Goal: Task Accomplishment & Management: Complete application form

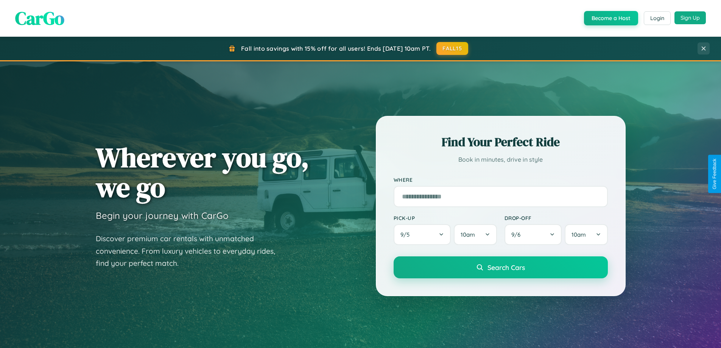
click at [690, 18] on button "Sign Up" at bounding box center [689, 17] width 31 height 13
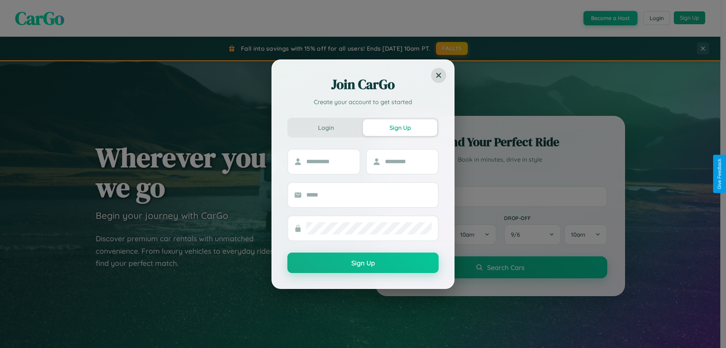
scroll to position [326, 0]
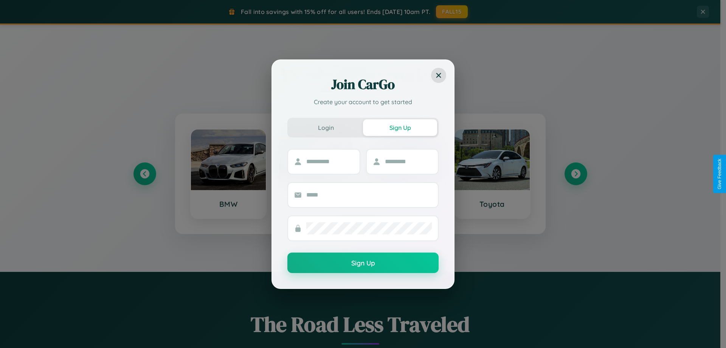
click at [576, 174] on div "Join CarGo Create your account to get started Login Sign Up Sign Up" at bounding box center [363, 174] width 726 height 348
click at [145, 174] on div "Join CarGo Create your account to get started Login Sign Up Sign Up" at bounding box center [363, 174] width 726 height 348
click at [576, 174] on div "Join CarGo Create your account to get started Login Sign Up Sign Up" at bounding box center [363, 174] width 726 height 348
click at [145, 174] on div "Join CarGo Create your account to get started Login Sign Up Sign Up" at bounding box center [363, 174] width 726 height 348
